Goal: Task Accomplishment & Management: Manage account settings

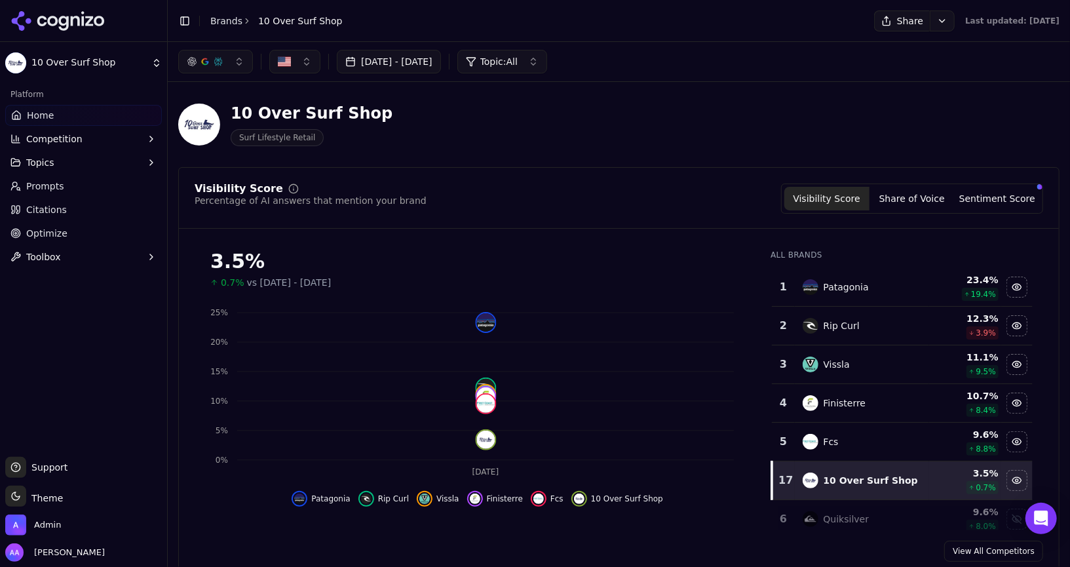
click at [68, 233] on link "Optimize" at bounding box center [83, 233] width 157 height 21
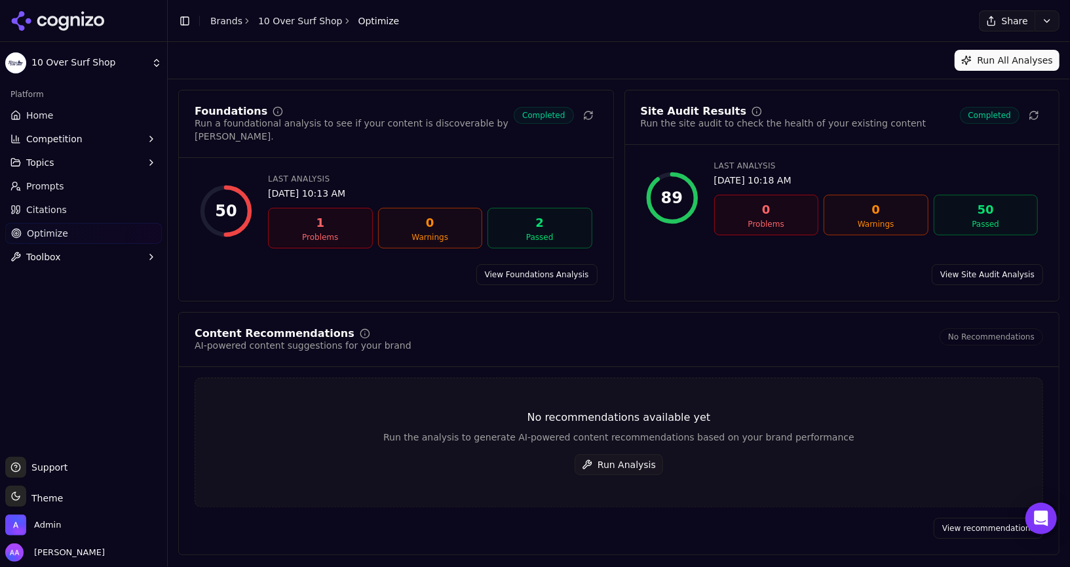
click at [77, 206] on link "Citations" at bounding box center [83, 209] width 157 height 21
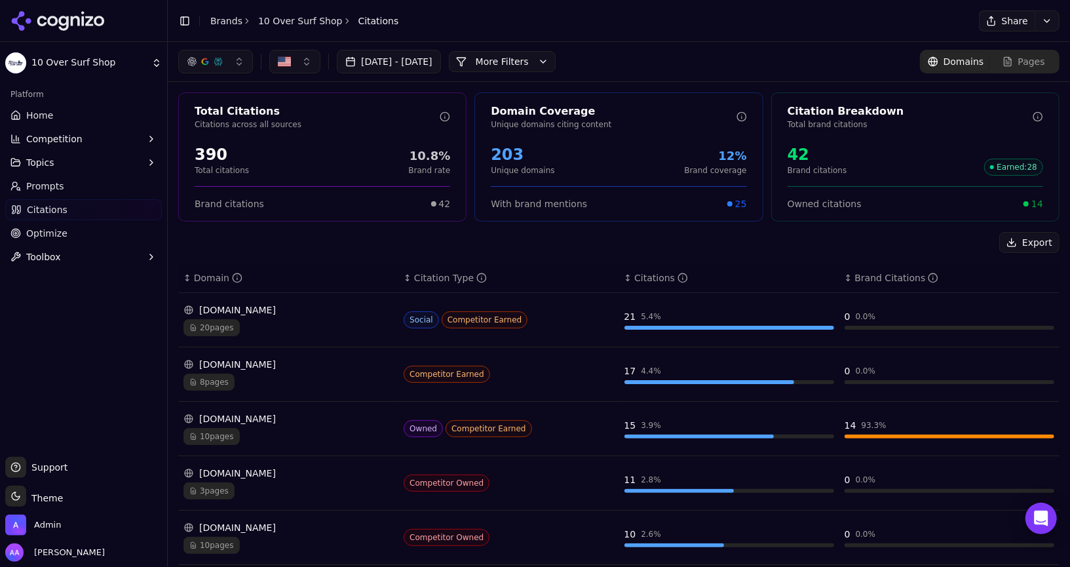
click at [653, 27] on div "Share" at bounding box center [742, 20] width 656 height 21
click at [214, 16] on link "Brands" at bounding box center [226, 21] width 32 height 10
click at [227, 21] on html "10 Over Surf Shop Platform Home Competition Topics Prompts Citations Optimize T…" at bounding box center [535, 283] width 1070 height 567
click at [73, 15] on html "10 Over Surf Shop Platform Home Competition Topics Prompts Citations Optimize T…" at bounding box center [535, 283] width 1070 height 567
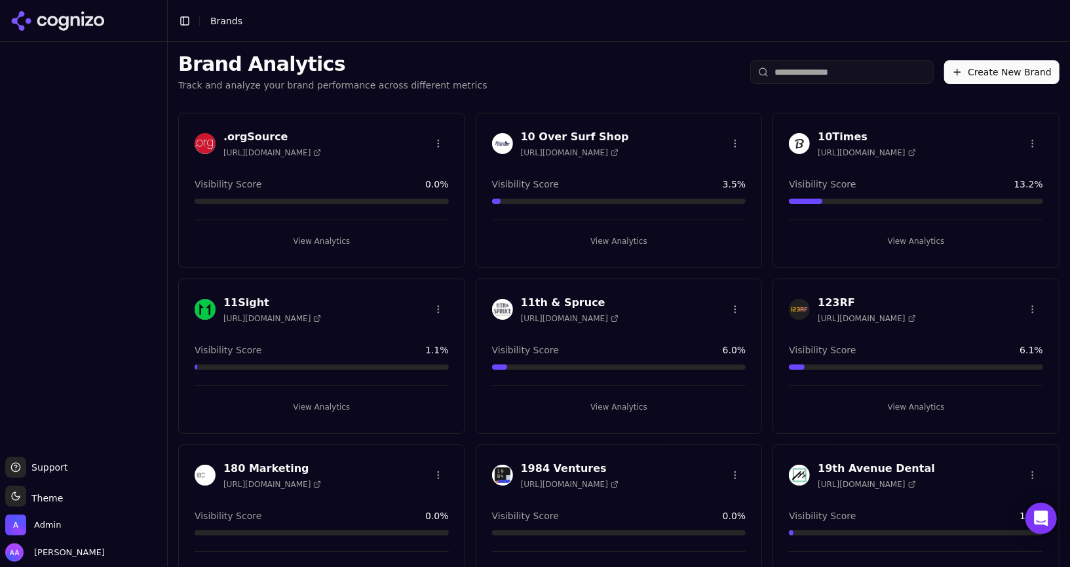
click at [831, 78] on input "search" at bounding box center [841, 72] width 183 height 24
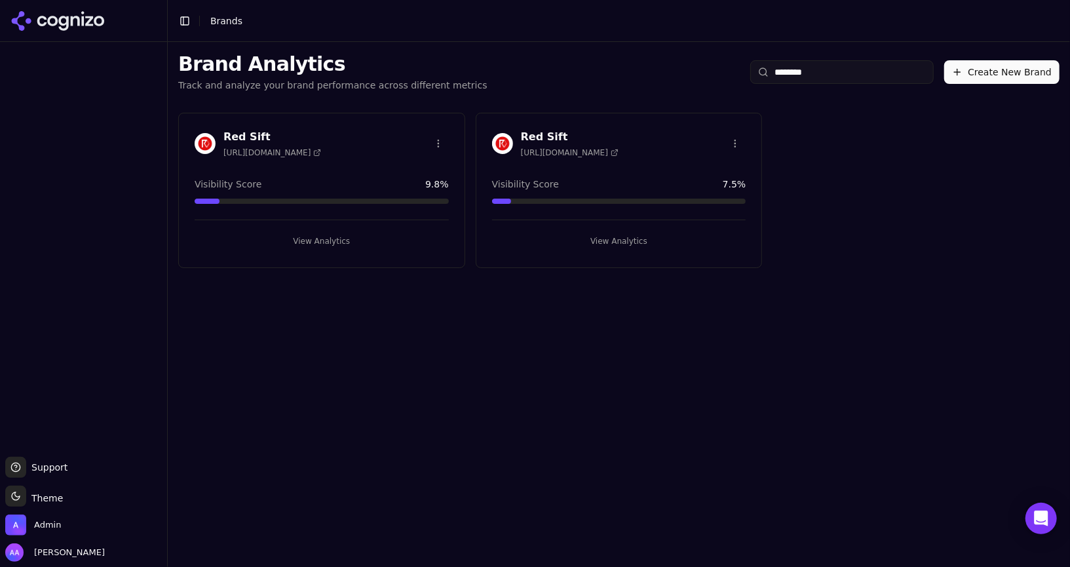
type input "********"
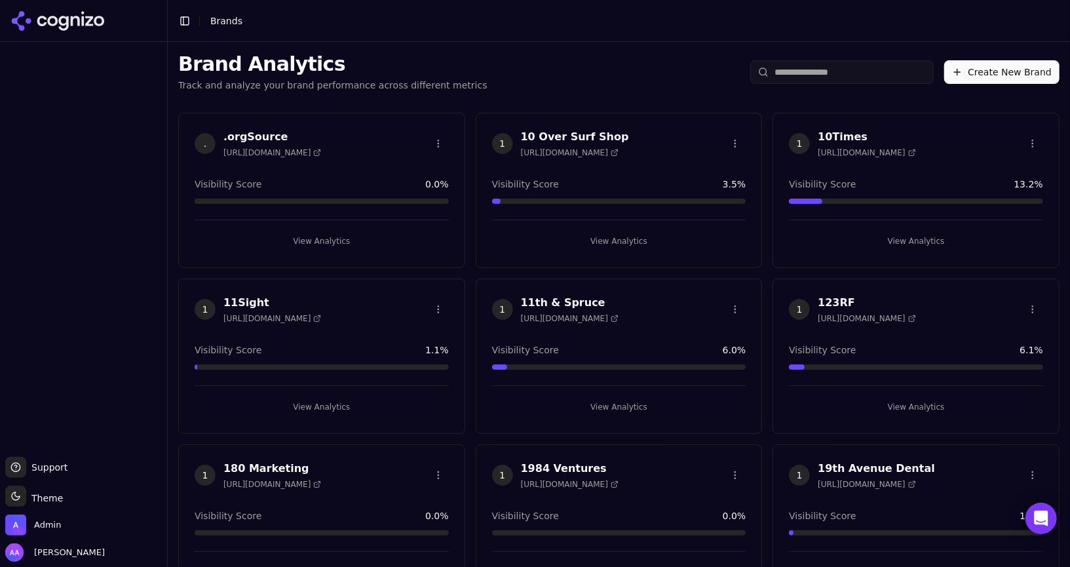
click at [809, 71] on input "search" at bounding box center [841, 72] width 183 height 24
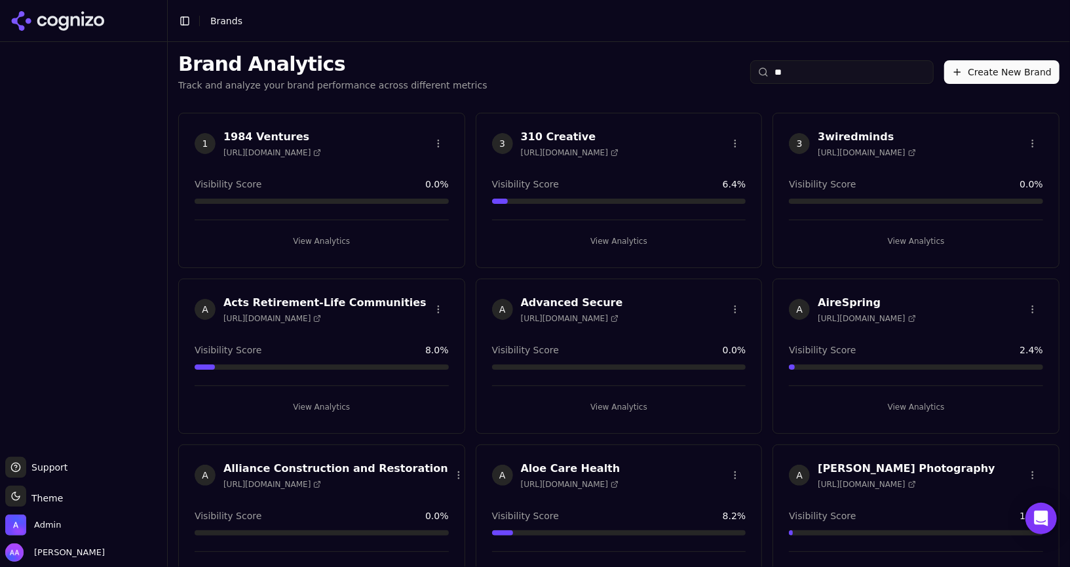
click at [809, 71] on input "**" at bounding box center [841, 72] width 183 height 24
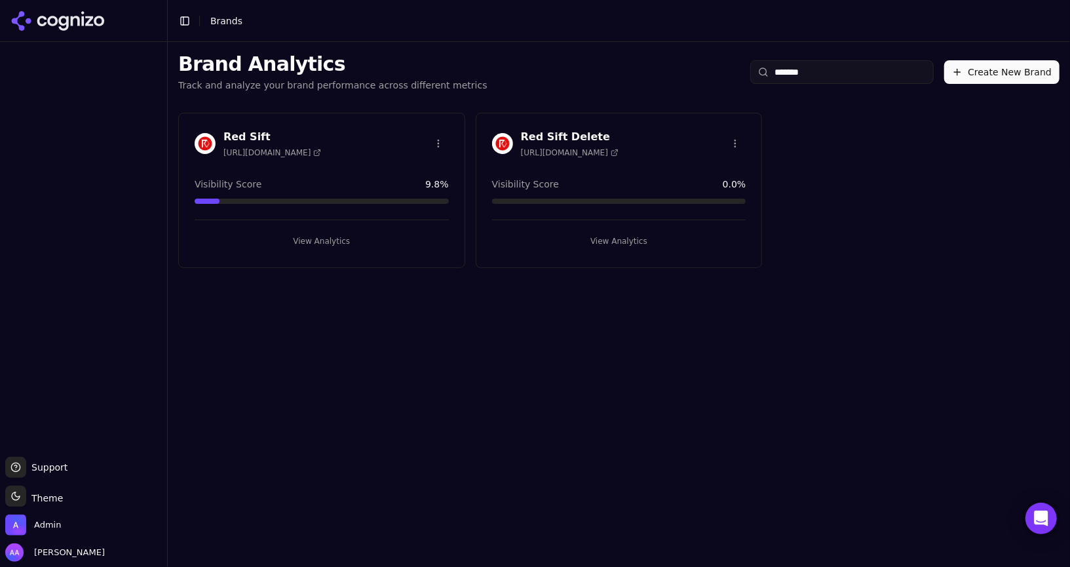
type input "*******"
click at [733, 145] on html "Support Support Toggle theme Theme Admin Alp Aysan Toggle Sidebar Brands Brand …" at bounding box center [535, 283] width 1070 height 567
click at [714, 190] on div "Delete Brand" at bounding box center [704, 190] width 77 height 21
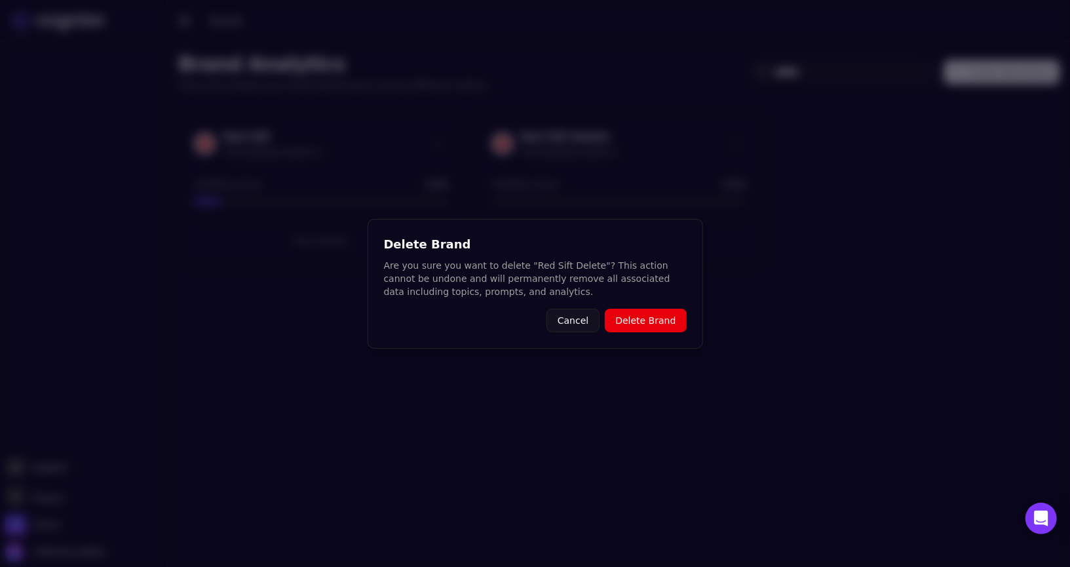
click at [661, 325] on button "Delete Brand" at bounding box center [645, 321] width 81 height 24
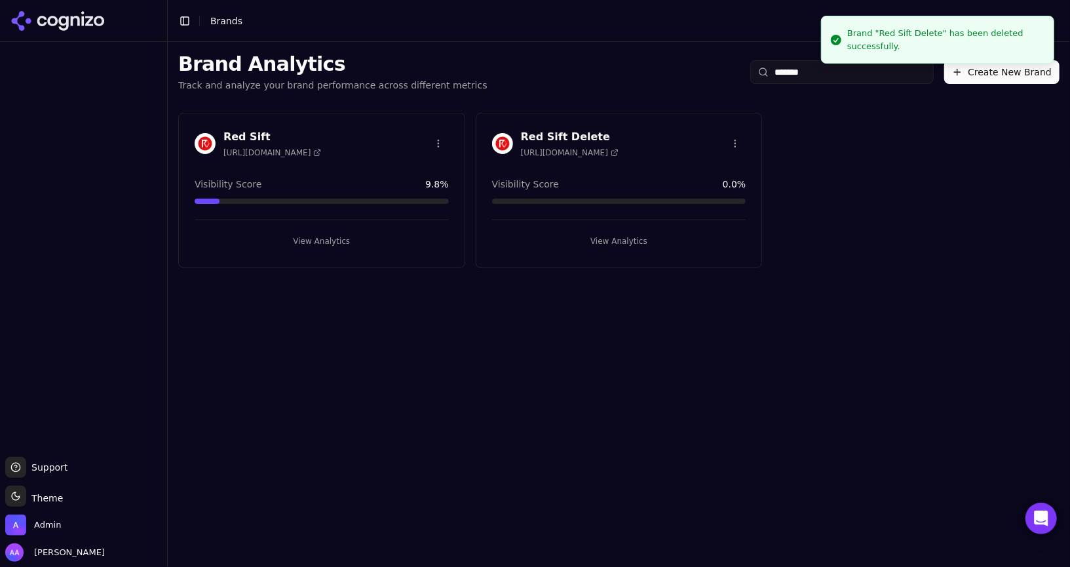
click at [865, 189] on div "Red Sift https://redsift.com Visibility Score 9.8 % View Analytics Red Sift Del…" at bounding box center [619, 190] width 902 height 176
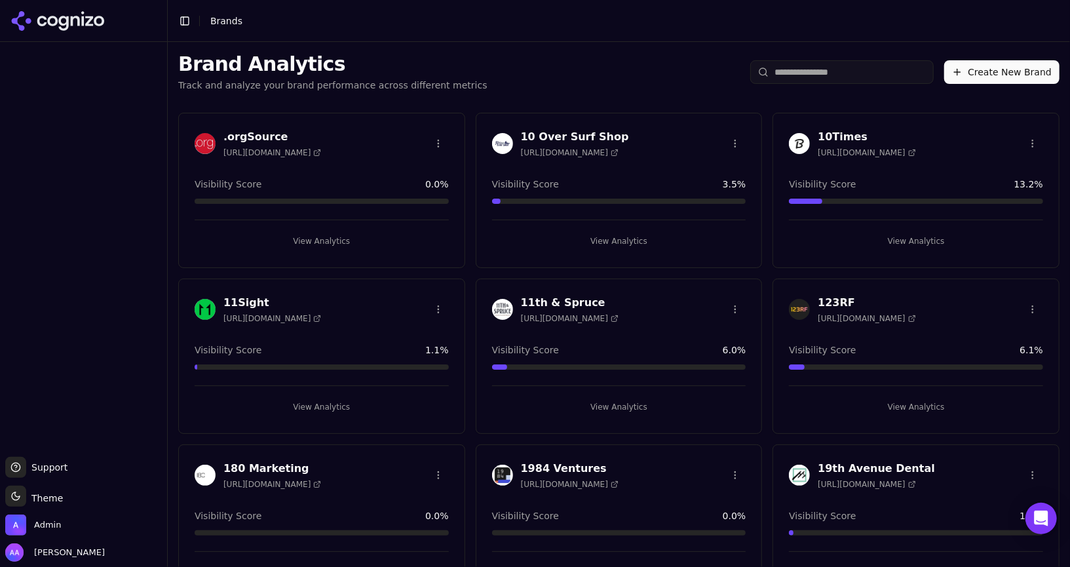
click at [825, 67] on input "search" at bounding box center [841, 72] width 183 height 24
click at [493, 34] on header "Toggle Sidebar Brands" at bounding box center [619, 21] width 902 height 42
click at [581, 69] on div "Brand Analytics Track and analyze your brand performance across different metri…" at bounding box center [619, 72] width 902 height 60
